Goal: Information Seeking & Learning: Learn about a topic

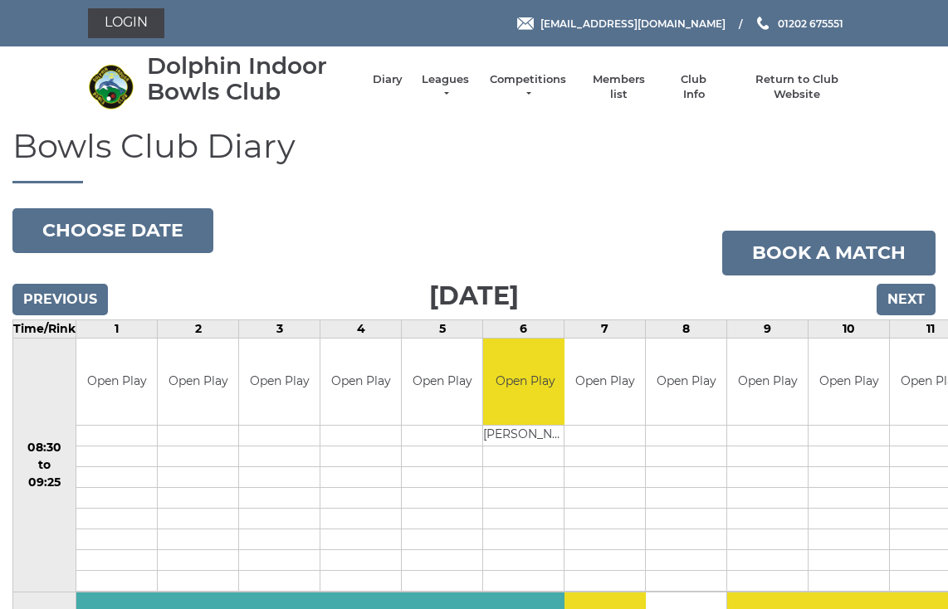
scroll to position [11, 0]
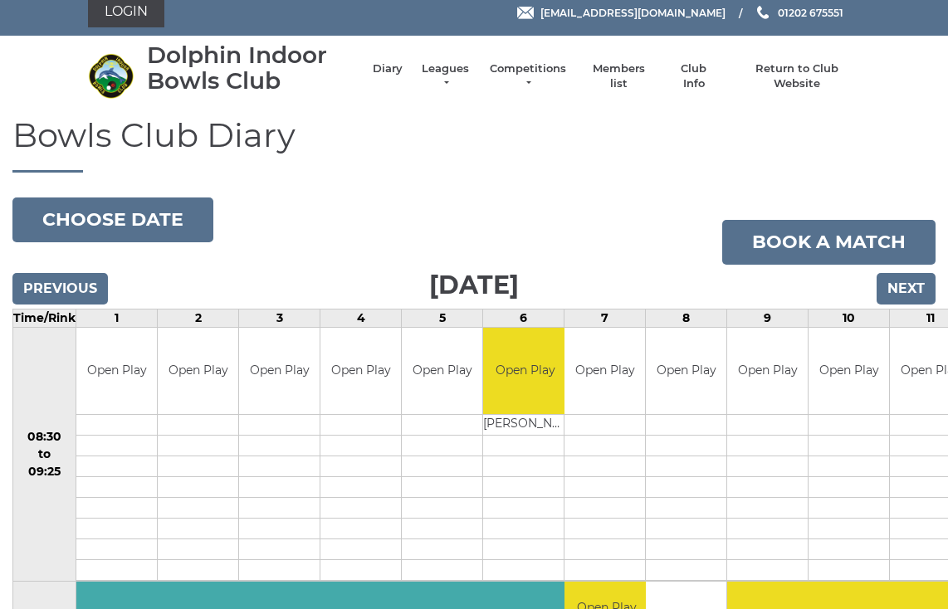
click at [453, 79] on link "Leagues" at bounding box center [445, 76] width 52 height 30
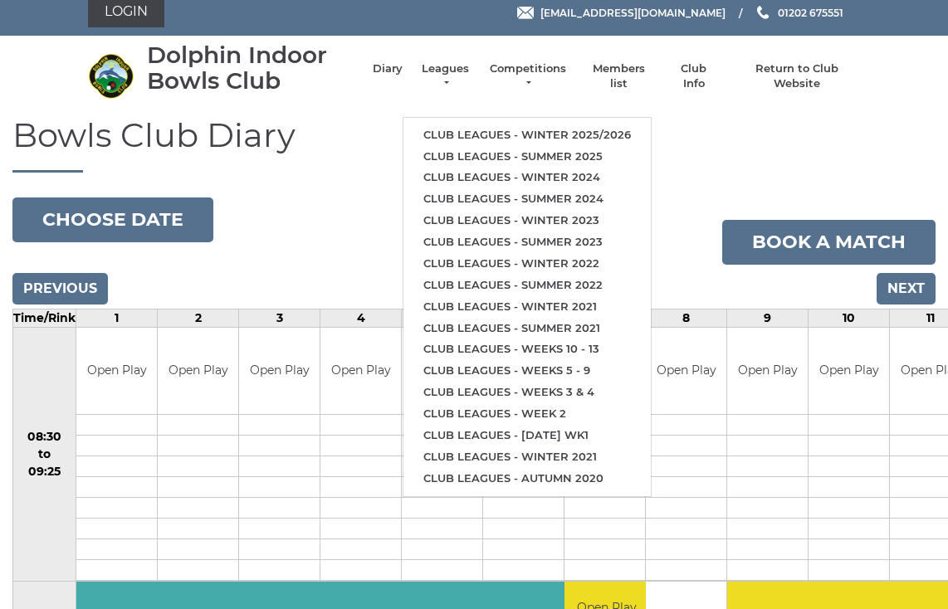
click at [525, 128] on link "Club leagues - Winter 2025/2026" at bounding box center [526, 135] width 247 height 22
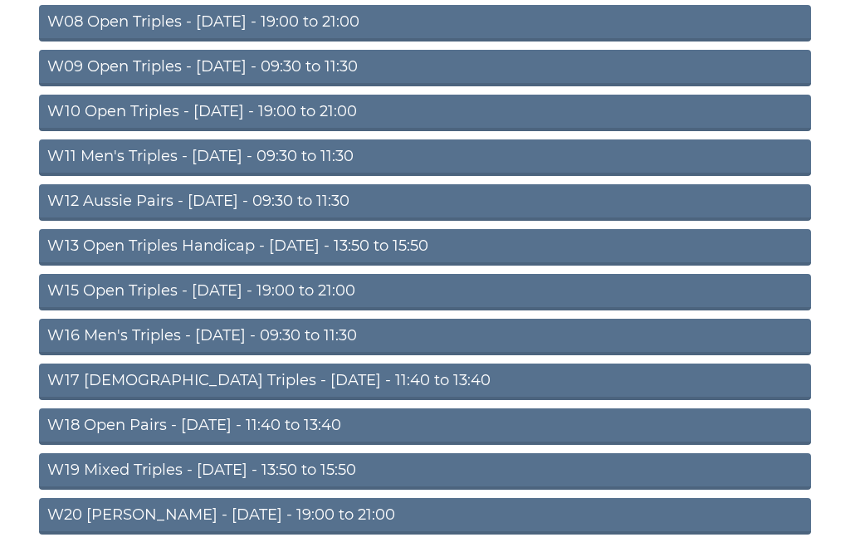
scroll to position [497, 0]
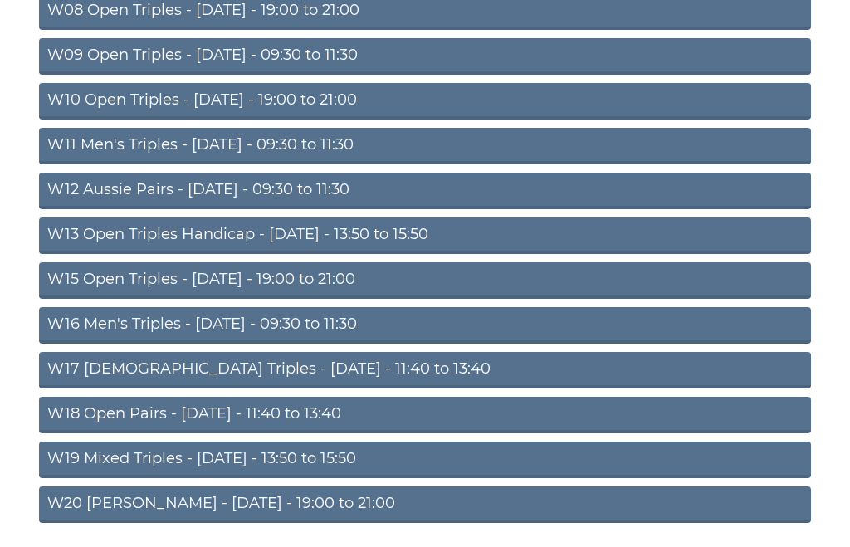
click at [252, 417] on link "W18 Open Pairs - Friday - 11:40 to 13:40" at bounding box center [425, 416] width 772 height 37
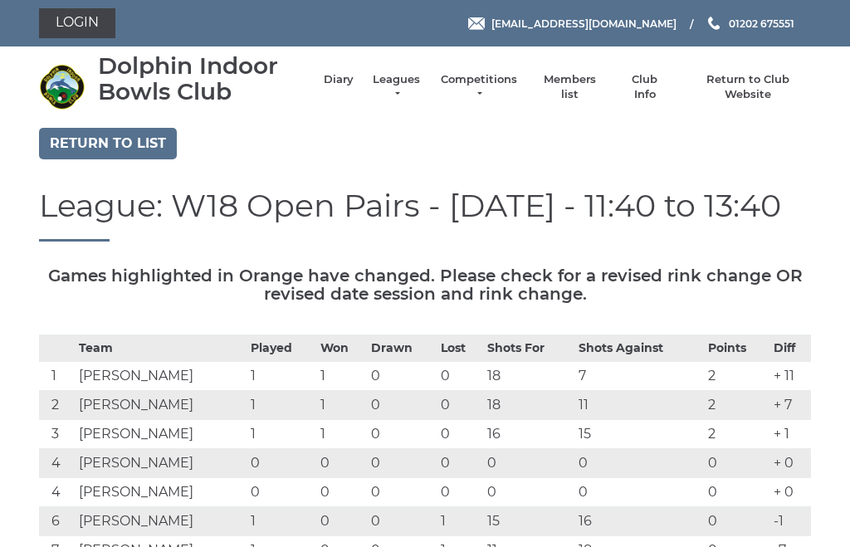
click at [113, 139] on link "Return to list" at bounding box center [108, 144] width 138 height 32
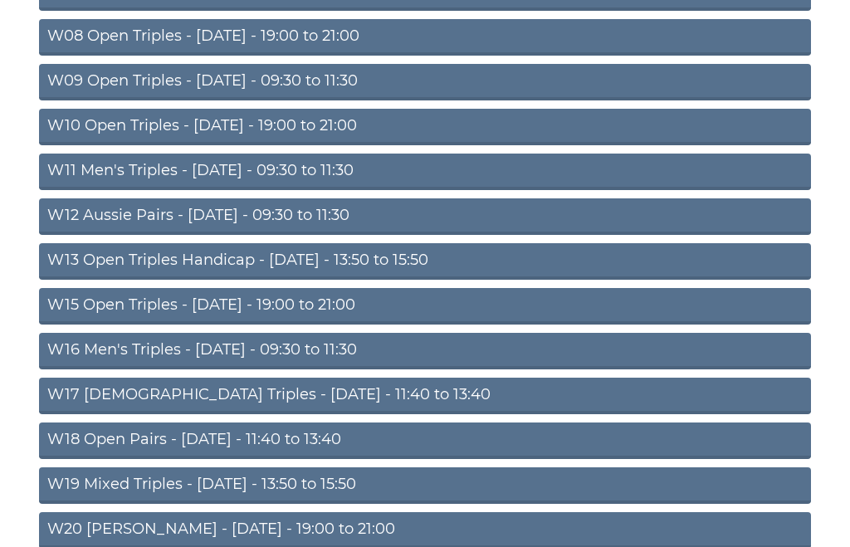
scroll to position [497, 0]
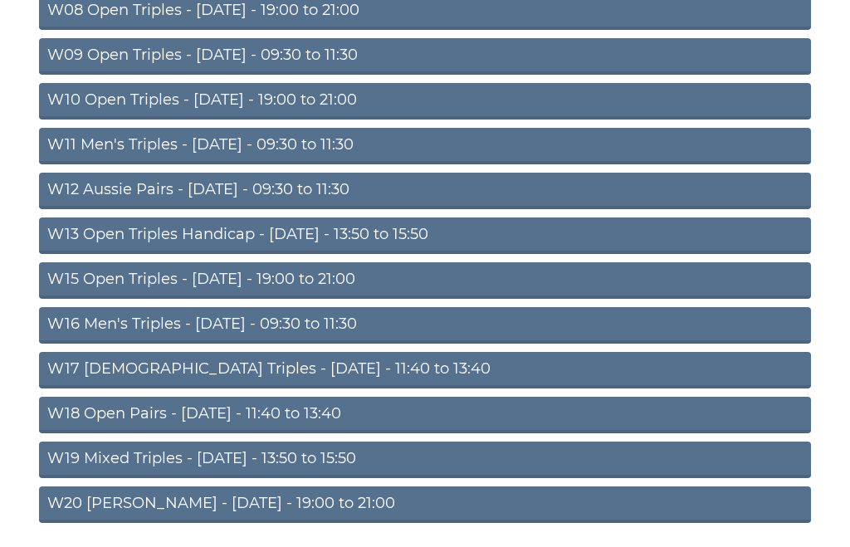
click at [291, 461] on link "W19 Mixed Triples - [DATE] - 13:50 to 15:50" at bounding box center [425, 460] width 772 height 37
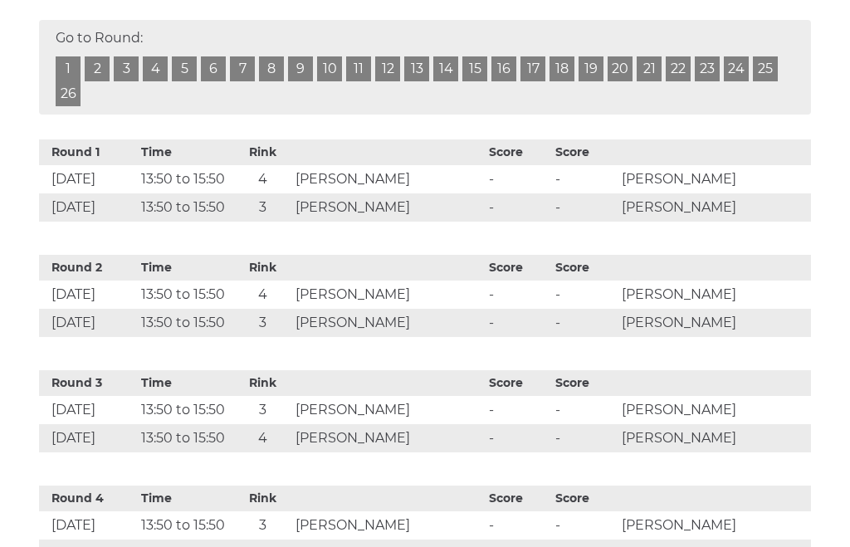
scroll to position [534, 0]
